Goal: Check status: Check status

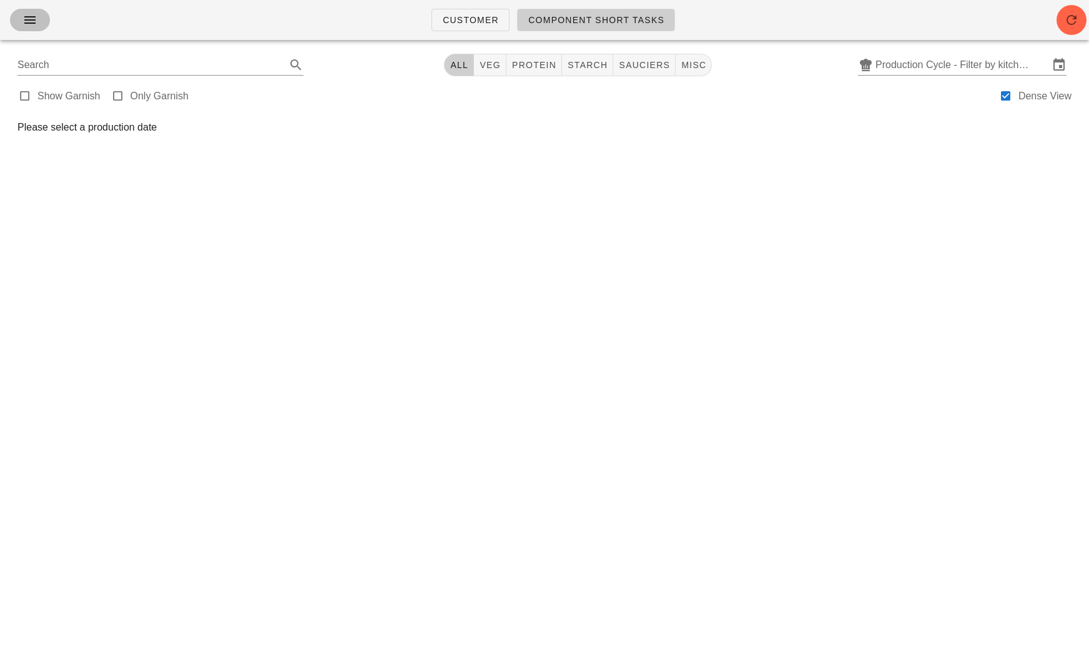
click at [23, 26] on icon "button" at bounding box center [29, 19] width 15 height 15
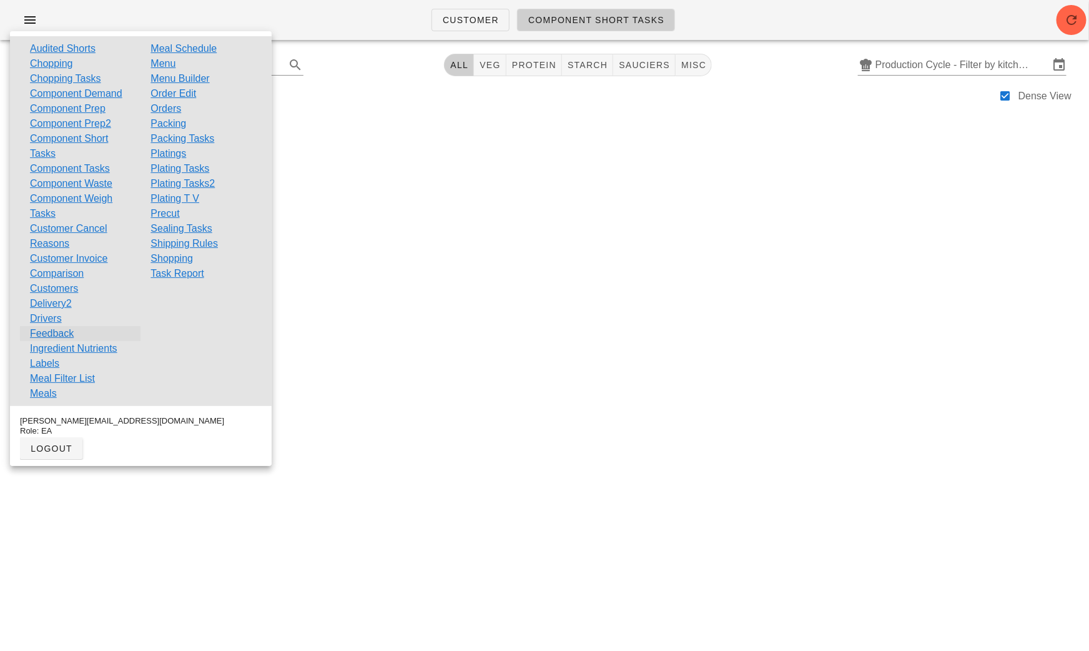
click at [67, 330] on link "Feedback" at bounding box center [52, 333] width 44 height 15
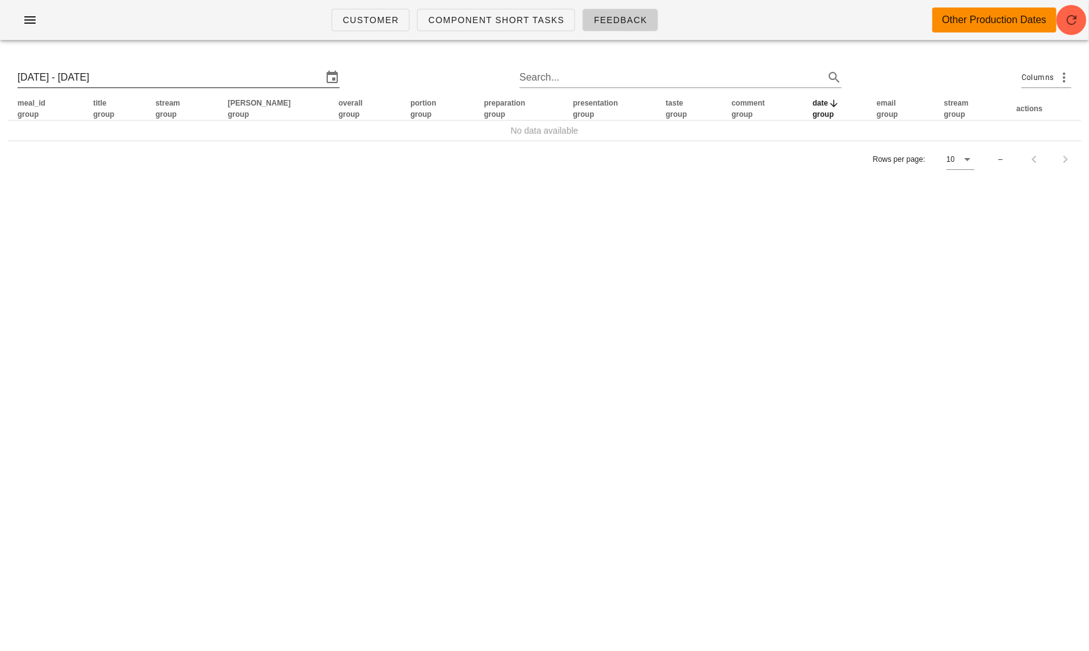
click at [118, 79] on input "[DATE] - [DATE]" at bounding box center [169, 77] width 305 height 20
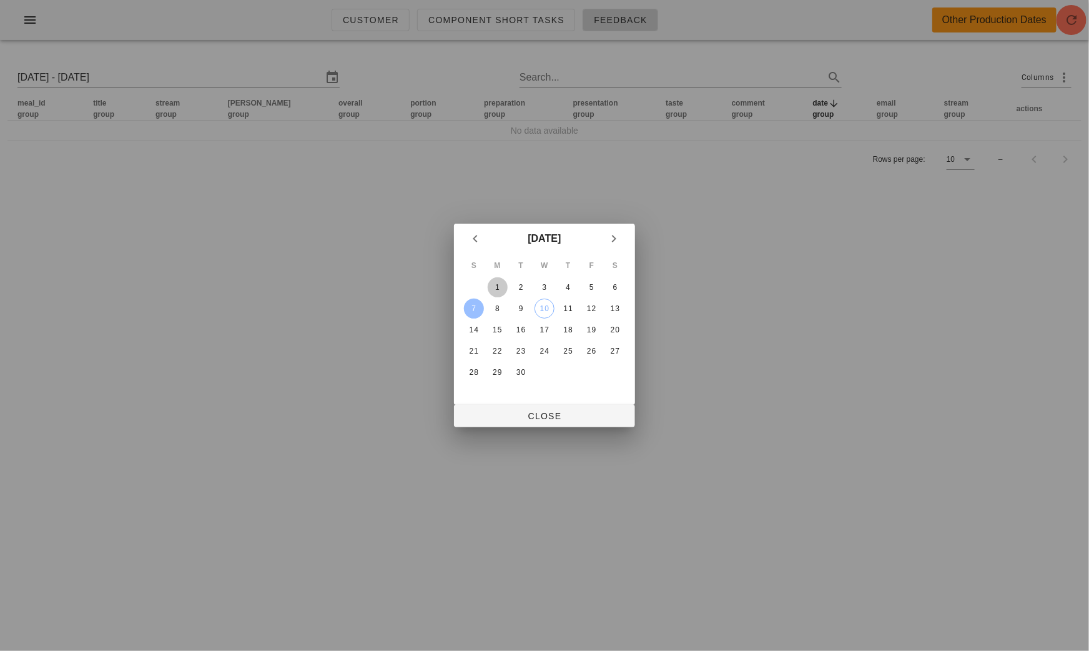
click at [497, 279] on button "1" at bounding box center [498, 287] width 20 height 20
type input "[DATE] - [DATE]"
click at [556, 407] on button "Close" at bounding box center [544, 416] width 181 height 22
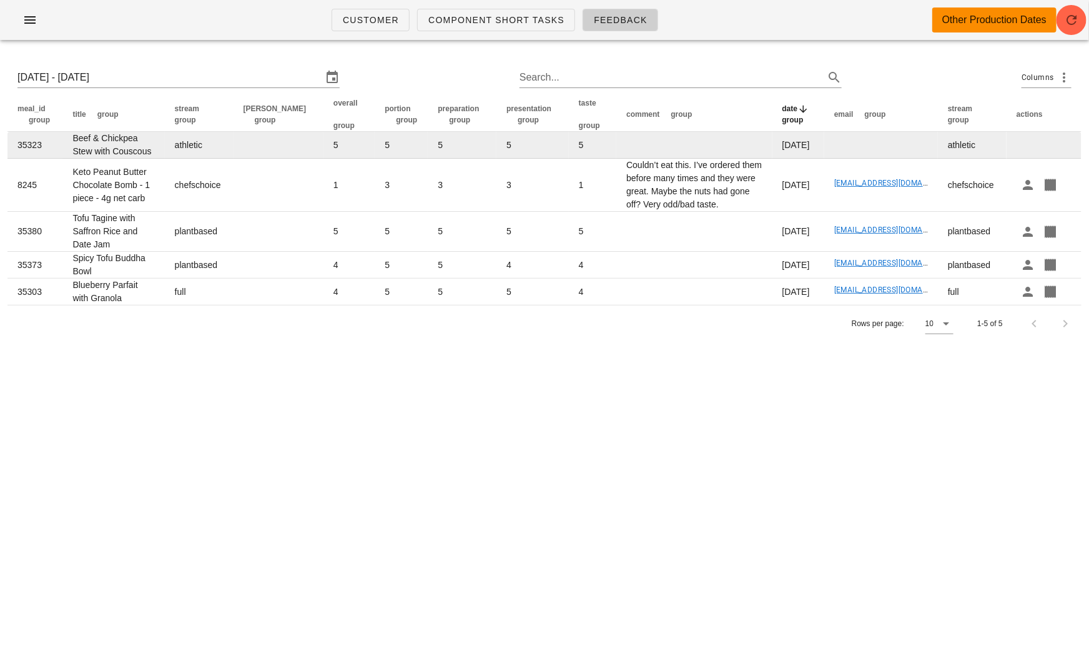
click at [232, 72] on input "[DATE] - [DATE]" at bounding box center [169, 77] width 305 height 20
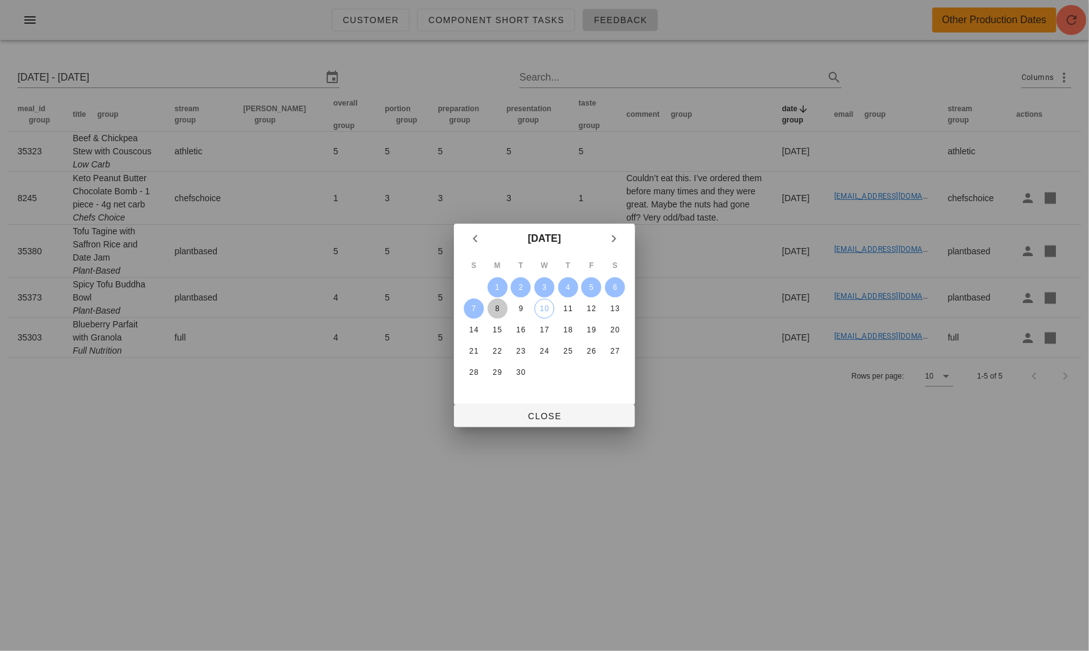
click at [498, 309] on div "8" at bounding box center [498, 308] width 20 height 9
click at [615, 309] on div "13" at bounding box center [615, 308] width 20 height 9
type input "[DATE] - [DATE]"
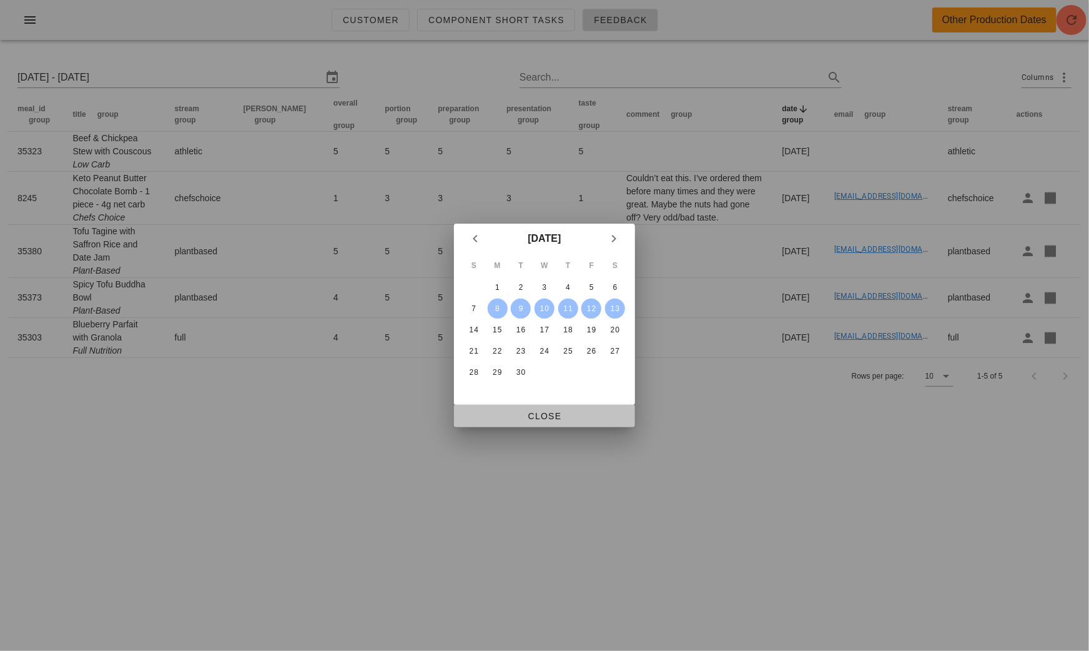
click at [541, 411] on span "Close" at bounding box center [544, 416] width 161 height 10
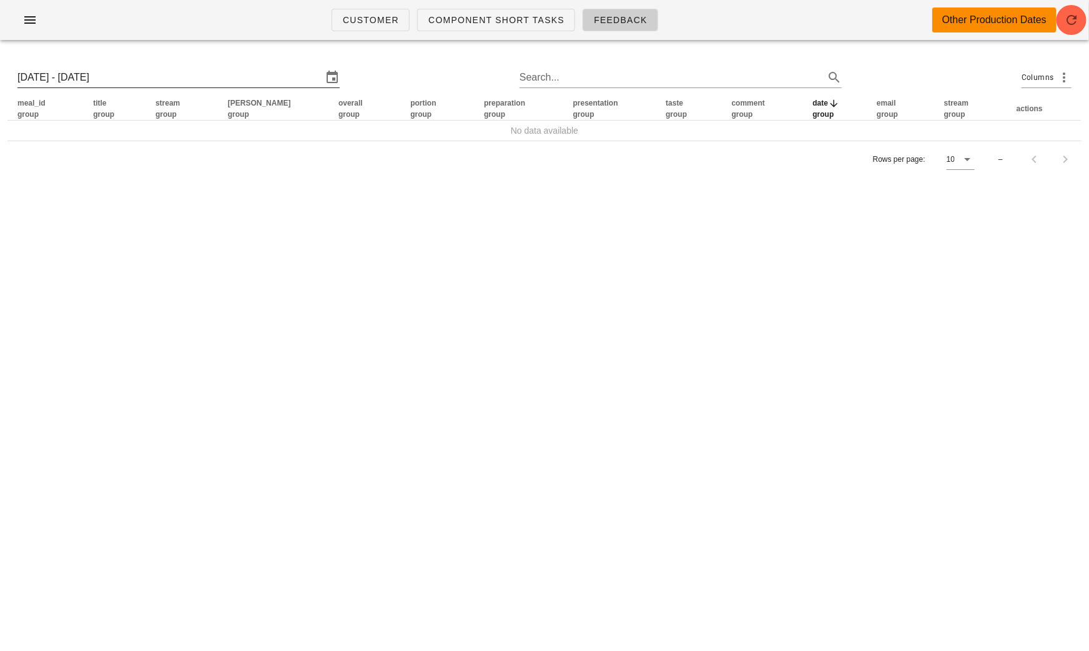
click at [144, 67] on input "[DATE] - [DATE]" at bounding box center [169, 77] width 305 height 20
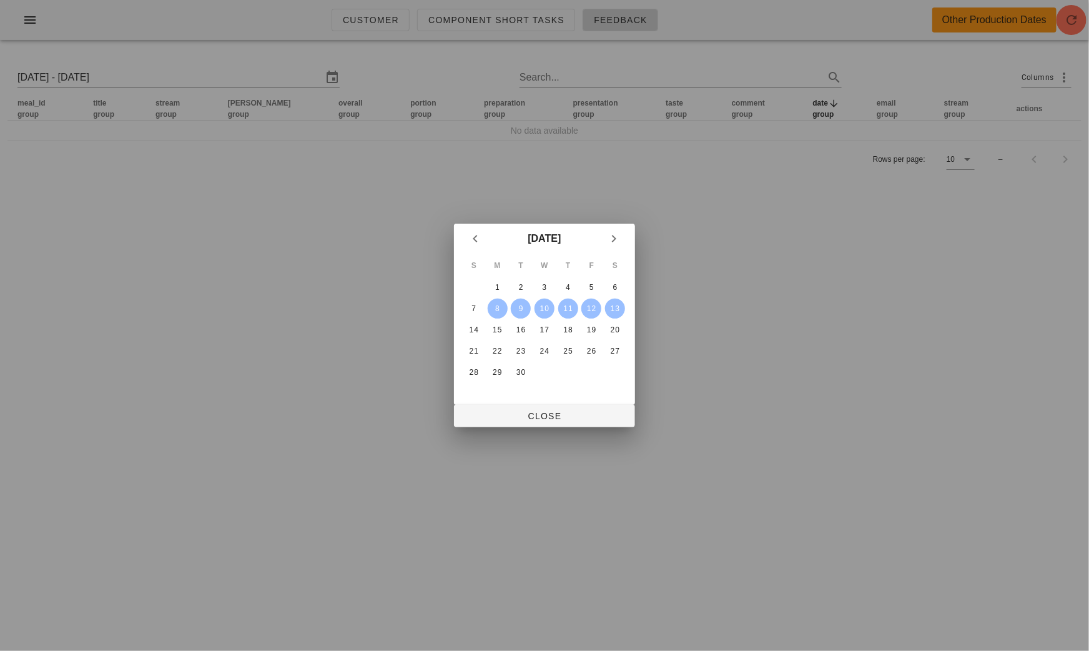
click at [422, 295] on div at bounding box center [544, 325] width 1089 height 651
click at [502, 283] on div "1" at bounding box center [498, 287] width 20 height 9
click at [472, 310] on div "7" at bounding box center [474, 308] width 20 height 9
type input "[DATE] - [DATE]"
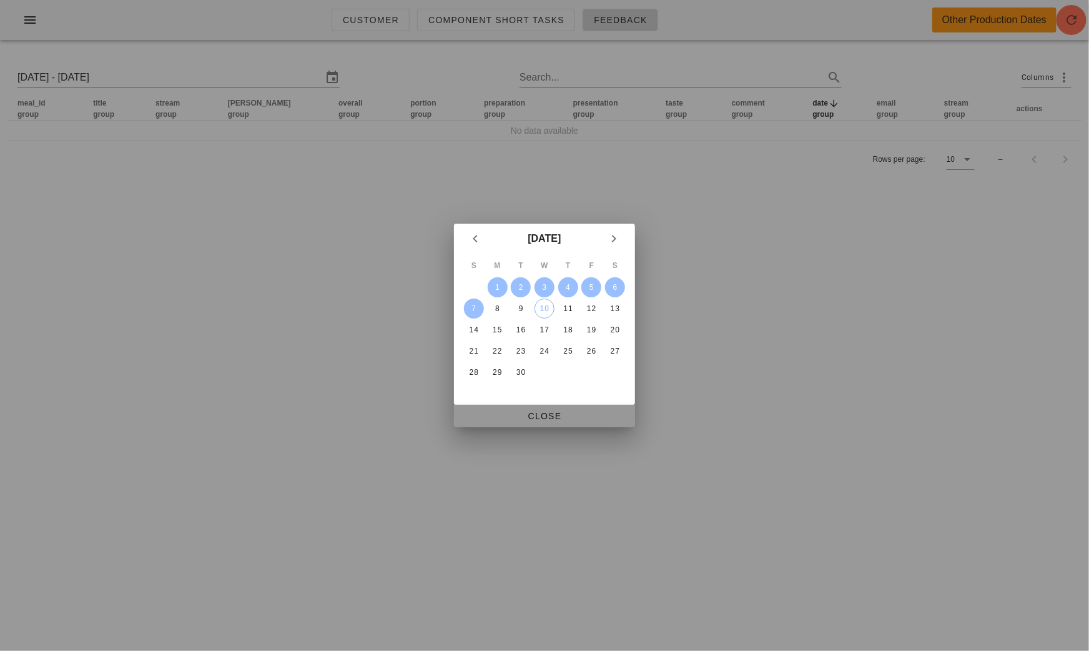
click at [553, 415] on span "Close" at bounding box center [544, 416] width 161 height 10
